Goal: Information Seeking & Learning: Learn about a topic

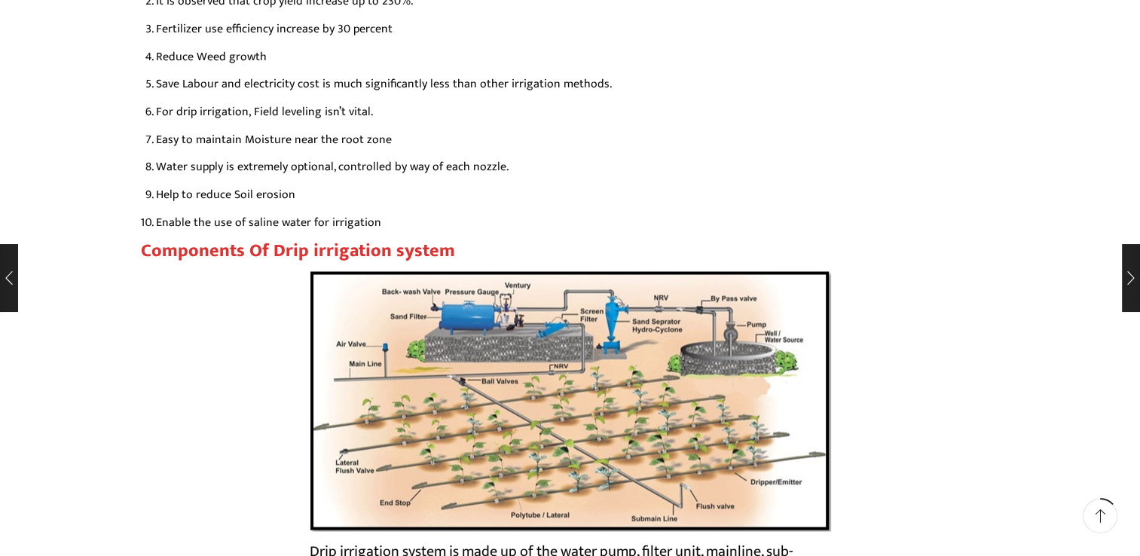
scroll to position [2440, 0]
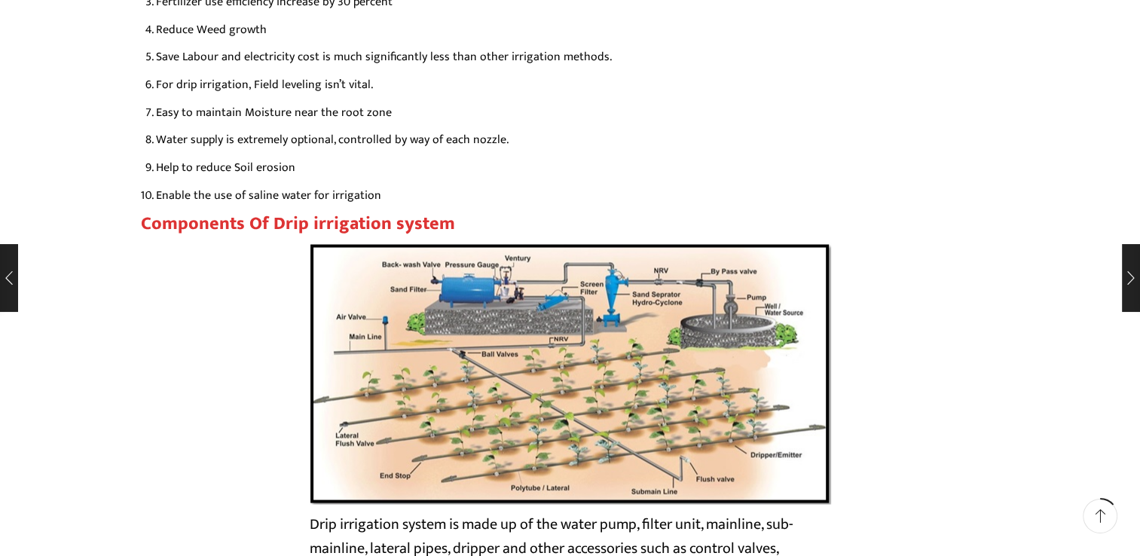
click at [508, 307] on img at bounding box center [570, 373] width 521 height 261
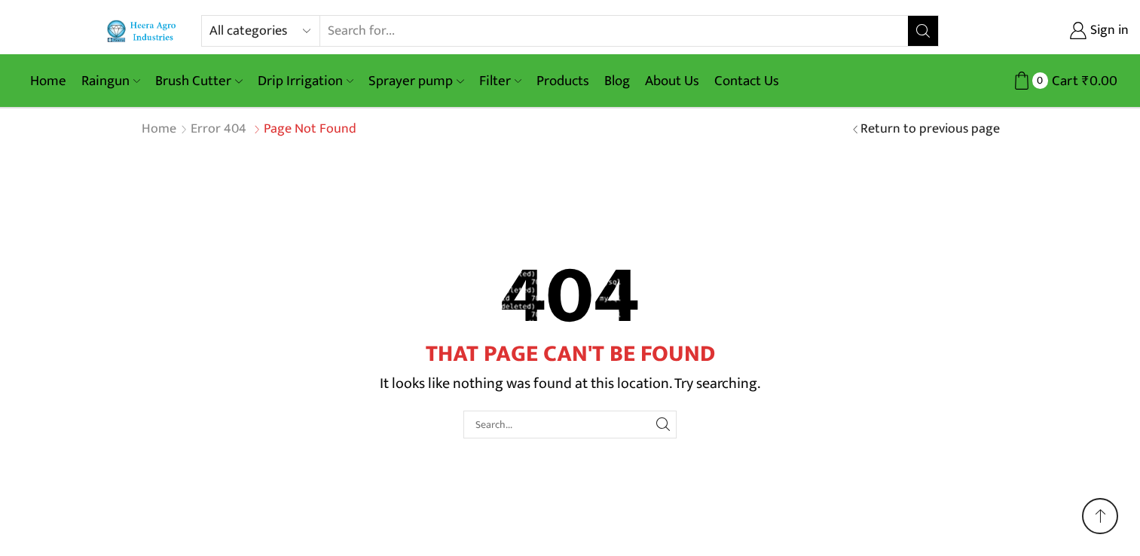
scroll to position [87, 0]
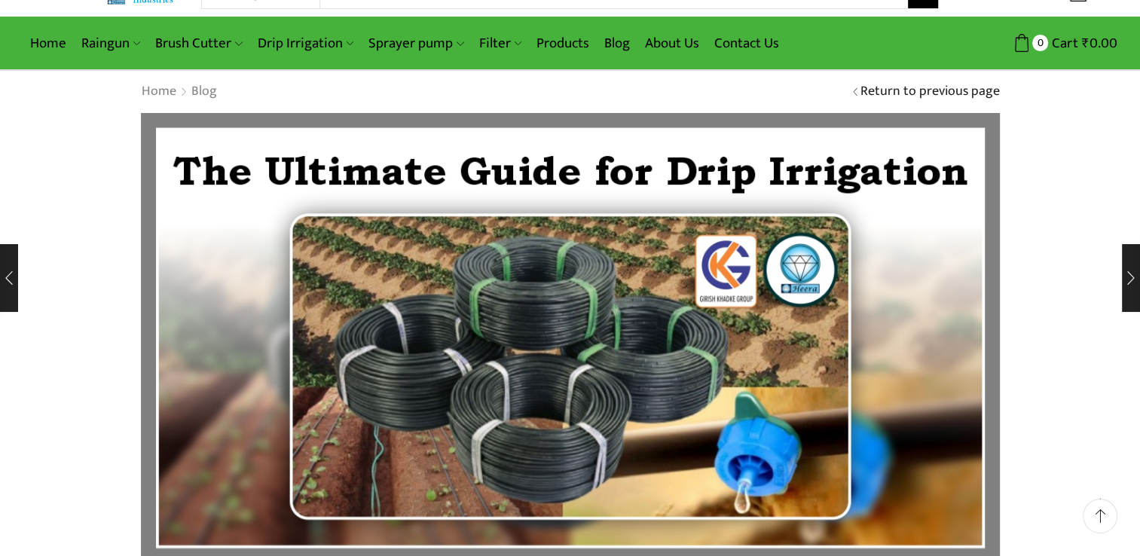
scroll to position [39, 0]
